Goal: Book appointment/travel/reservation

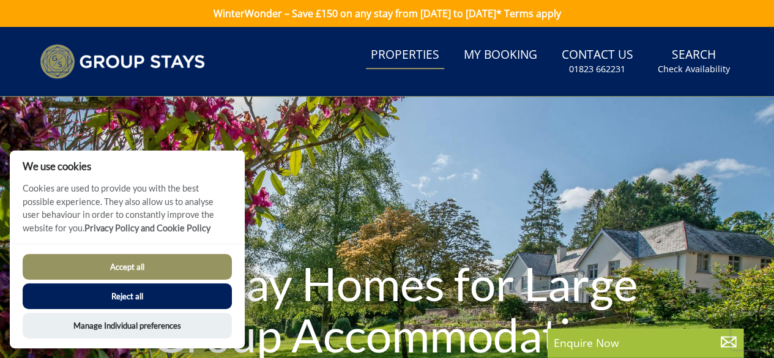
click at [174, 264] on button "Accept all" at bounding box center [127, 267] width 209 height 26
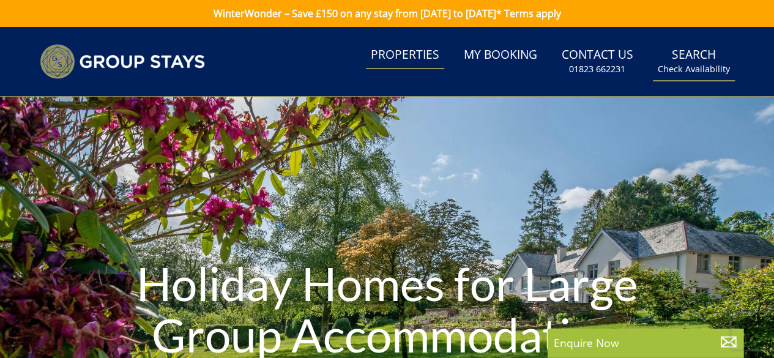
click at [668, 59] on link "Search Check Availability" at bounding box center [694, 62] width 82 height 40
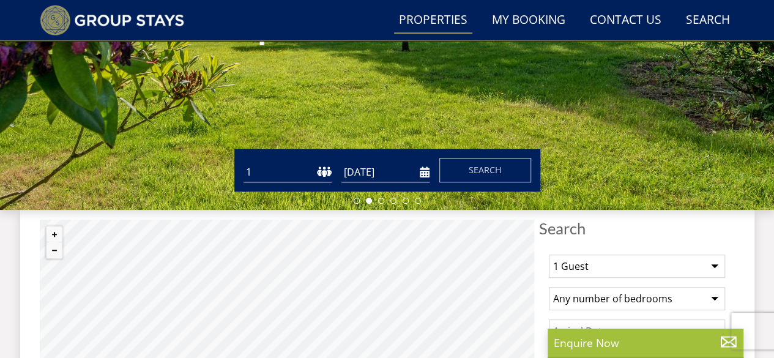
scroll to position [284, 0]
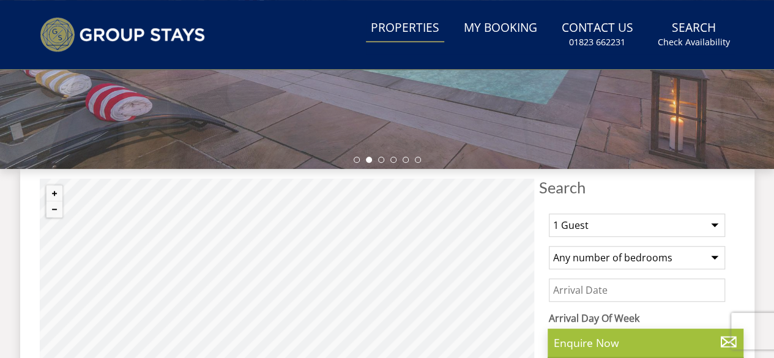
click at [596, 228] on select "1 Guest 2 Guests 3 Guests 4 Guests 5 Guests 6 Guests 7 Guests 8 Guests 9 Guests…" at bounding box center [637, 225] width 176 height 23
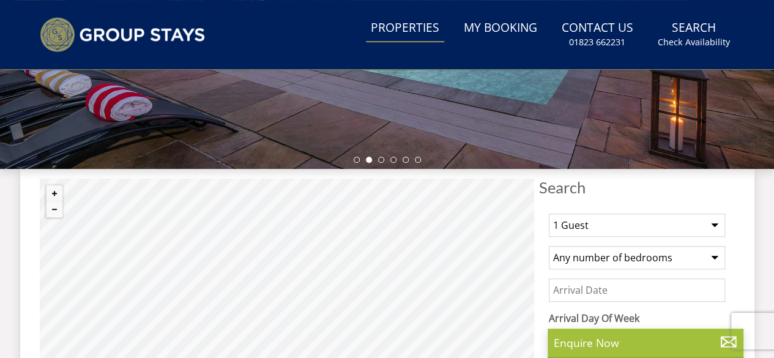
select select "14"
click at [549, 214] on select "1 Guest 2 Guests 3 Guests 4 Guests 5 Guests 6 Guests 7 Guests 8 Guests 9 Guests…" at bounding box center [637, 225] width 176 height 23
click at [593, 251] on select "Any number of bedrooms 1 Bedroom 2 Bedrooms 3 Bedrooms 4 Bedrooms 5 Bedrooms 6 …" at bounding box center [637, 257] width 176 height 23
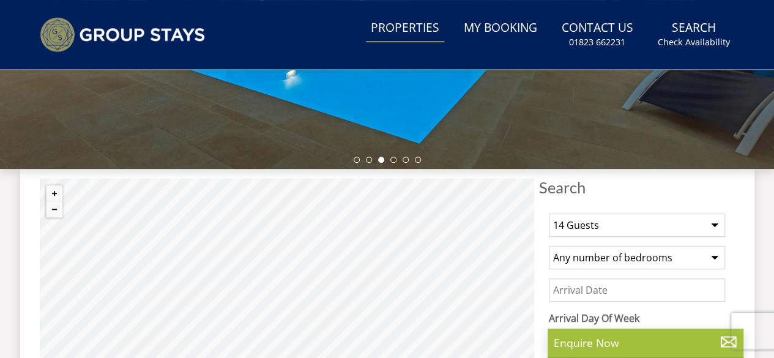
select select "8"
click at [549, 246] on select "Any number of bedrooms 1 Bedroom 2 Bedrooms 3 Bedrooms 4 Bedrooms 5 Bedrooms 6 …" at bounding box center [637, 257] width 176 height 23
click at [594, 294] on input "Date" at bounding box center [637, 290] width 176 height 23
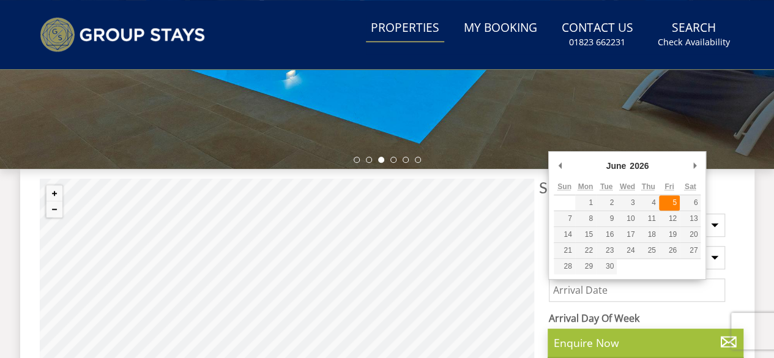
type input "05/06/2026"
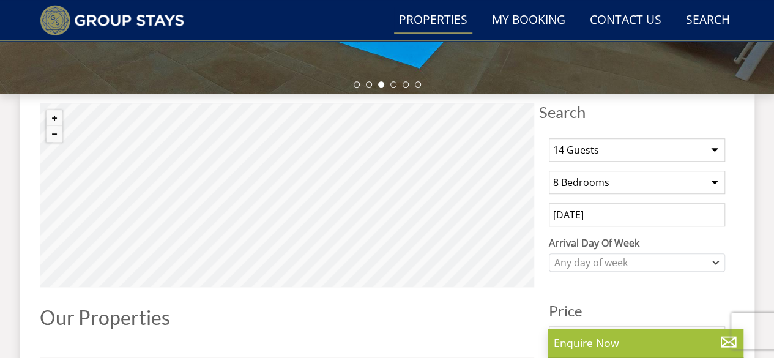
scroll to position [405, 0]
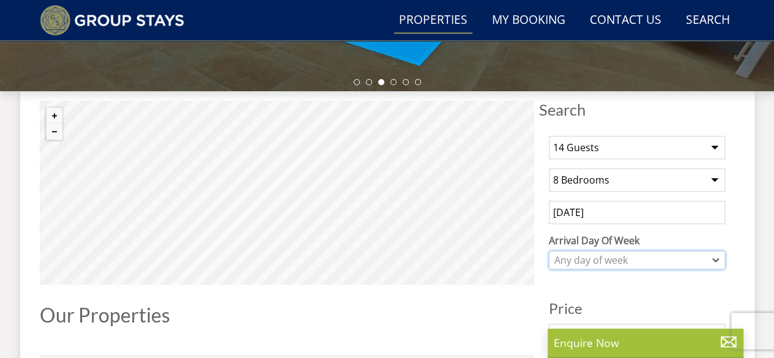
click at [680, 261] on div "Any day of week" at bounding box center [631, 259] width 159 height 13
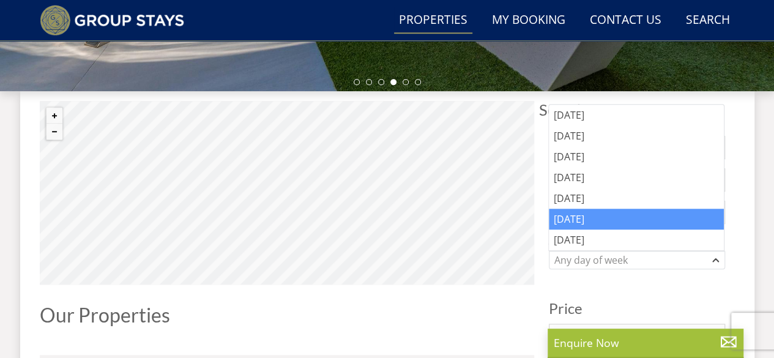
click at [580, 219] on div "[DATE]" at bounding box center [636, 219] width 175 height 21
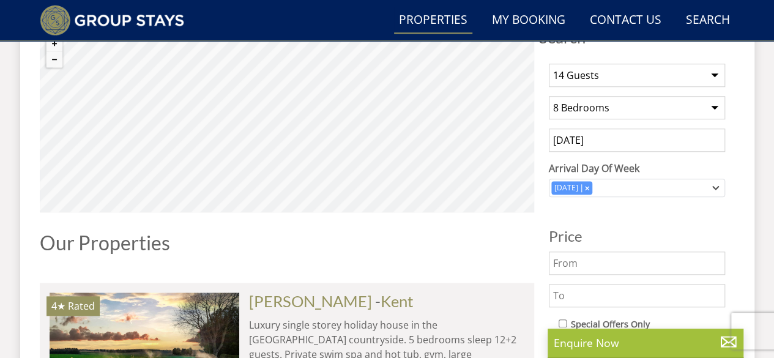
scroll to position [528, 0]
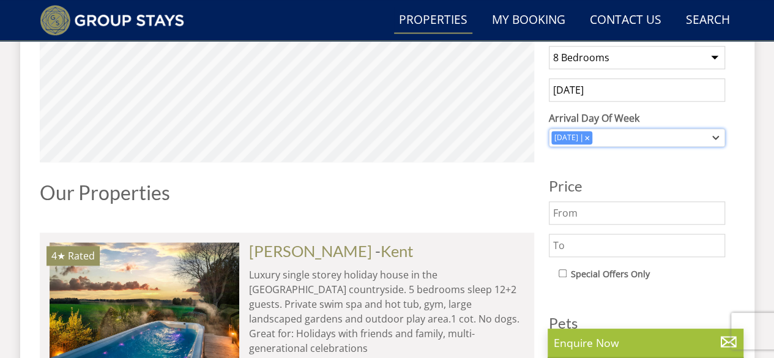
click at [643, 141] on div "[DATE]" at bounding box center [631, 137] width 159 height 13
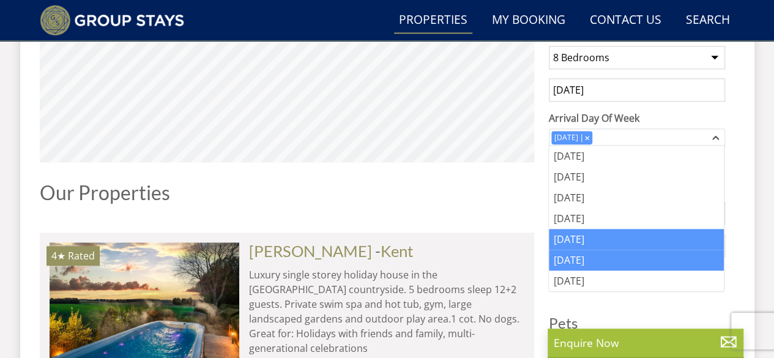
click at [574, 241] on div "[DATE]" at bounding box center [636, 239] width 175 height 21
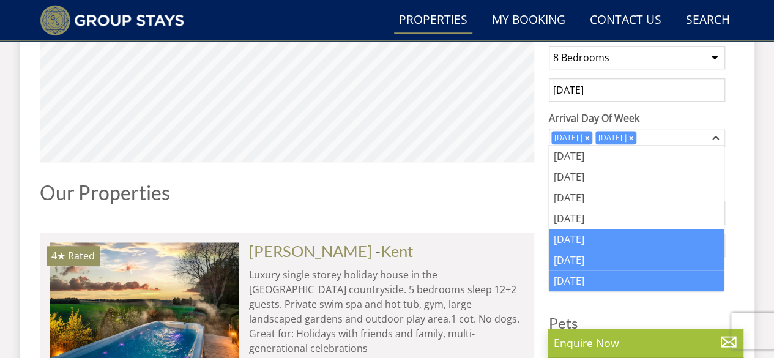
click at [654, 287] on div "[DATE]" at bounding box center [636, 281] width 175 height 21
click at [647, 279] on div "[DATE]" at bounding box center [636, 281] width 175 height 21
click at [678, 135] on icon "Combobox" at bounding box center [675, 137] width 4 height 4
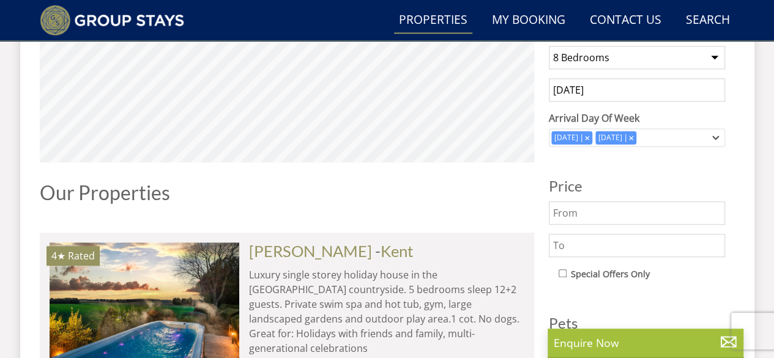
click at [602, 215] on input "text" at bounding box center [637, 212] width 176 height 23
click at [588, 246] on input "text" at bounding box center [637, 245] width 176 height 23
type input "2500"
click at [680, 275] on div "Special Offers Only" at bounding box center [642, 275] width 167 height 18
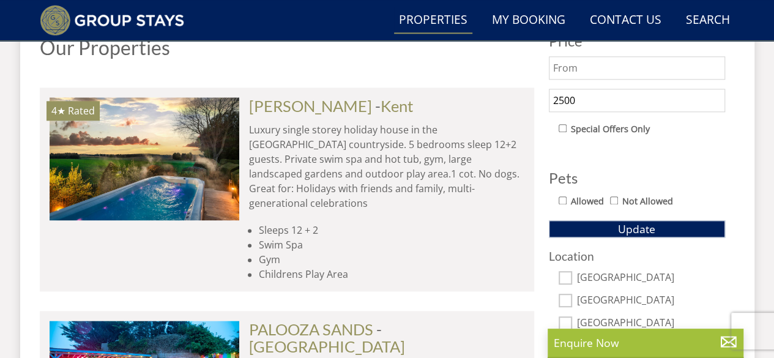
scroll to position [822, 0]
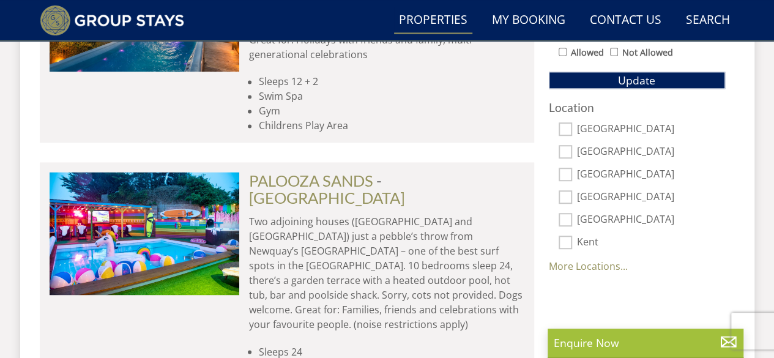
click at [563, 124] on input "[GEOGRAPHIC_DATA]" at bounding box center [565, 128] width 13 height 13
checkbox input "true"
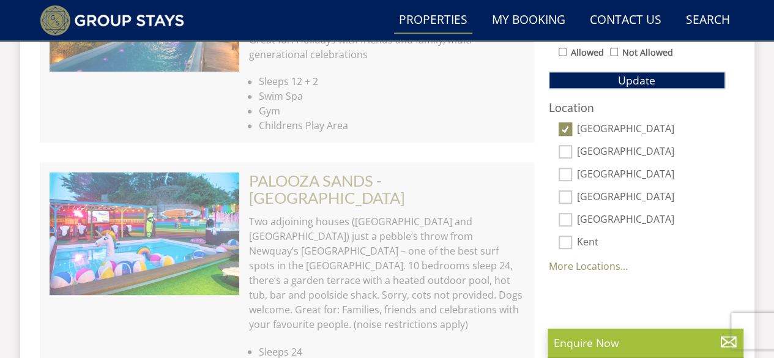
click at [564, 148] on input "[GEOGRAPHIC_DATA]" at bounding box center [565, 151] width 13 height 13
checkbox input "true"
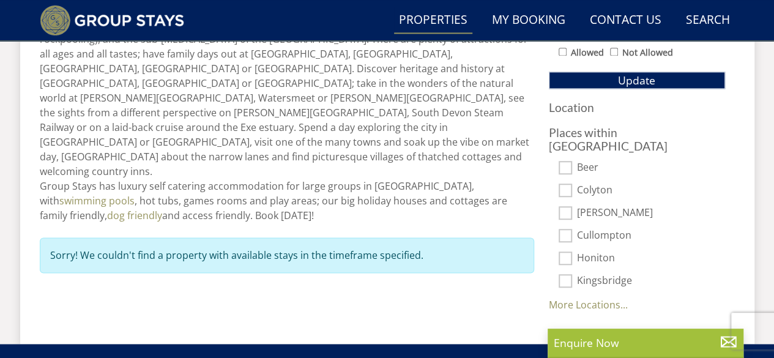
click at [571, 274] on input "Kingsbridge" at bounding box center [565, 280] width 13 height 13
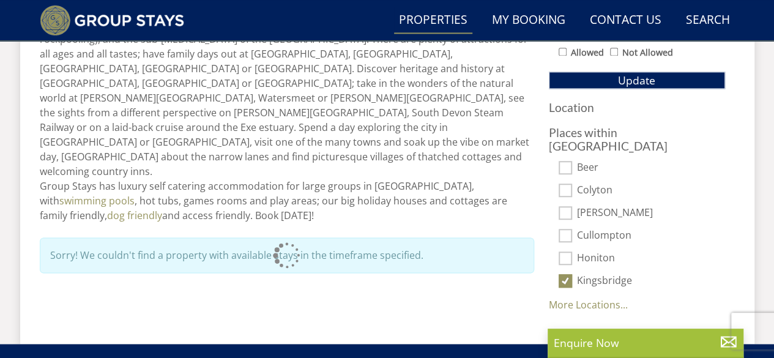
click at [565, 274] on input "Kingsbridge" at bounding box center [565, 280] width 13 height 13
checkbox input "false"
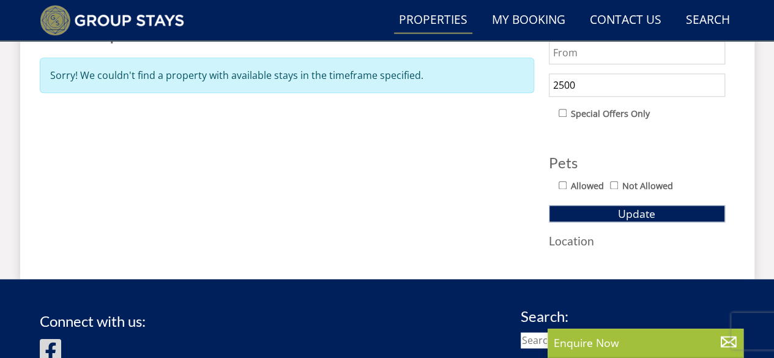
scroll to position [676, 0]
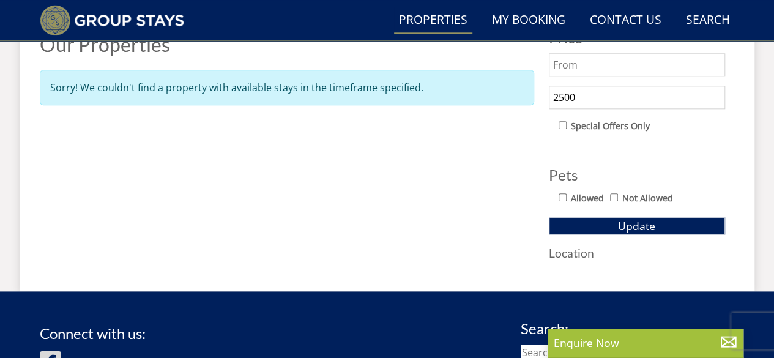
click at [574, 257] on div "Search Search 1 Guest 2 Guests 3 Guests 4 Guests 5 Guests 6 Guests 7 Guests 8 G…" at bounding box center [637, 50] width 196 height 441
click at [568, 252] on h3 "Location" at bounding box center [637, 253] width 176 height 13
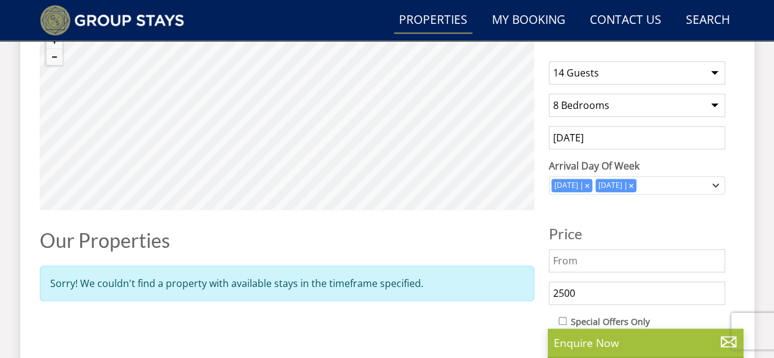
scroll to position [529, 0]
